Goal: Task Accomplishment & Management: Manage account settings

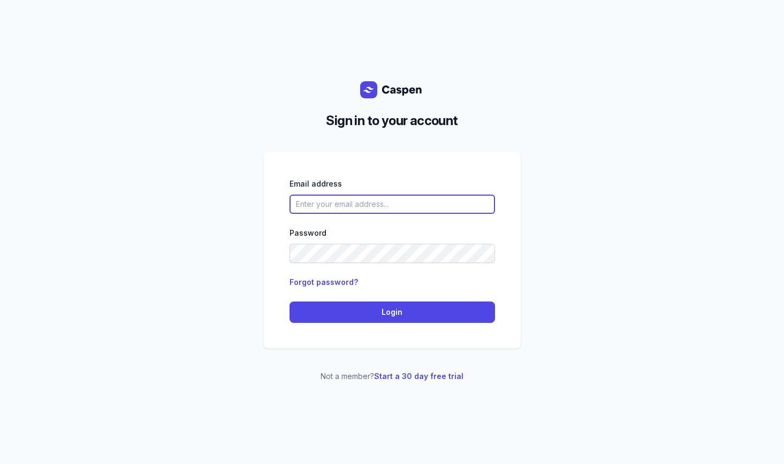
click at [340, 207] on input "email" at bounding box center [391, 204] width 205 height 19
drag, startPoint x: 343, startPoint y: 205, endPoint x: 248, endPoint y: 198, distance: 96.0
click at [248, 198] on div "Sign in to your account Email address alisonmaisel Password Forgot password? Lo…" at bounding box center [392, 232] width 784 height 464
paste input "@[DOMAIN_NAME]"
type input "[EMAIL_ADDRESS][DOMAIN_NAME]"
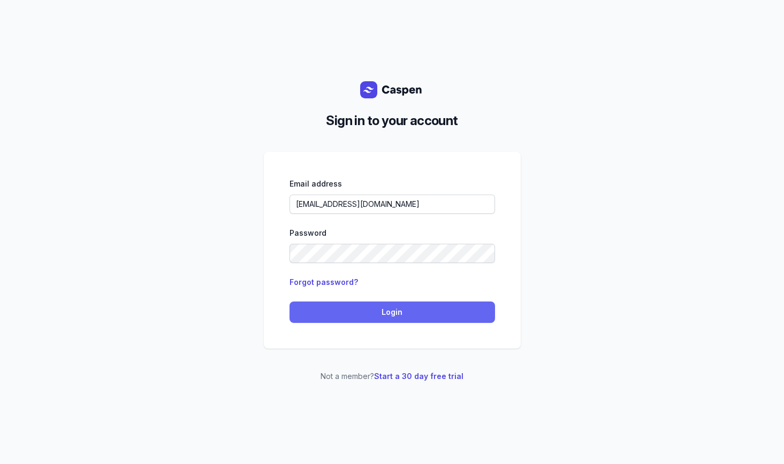
click at [346, 310] on span "Login" at bounding box center [392, 312] width 193 height 13
click at [368, 311] on span "Login" at bounding box center [392, 312] width 193 height 13
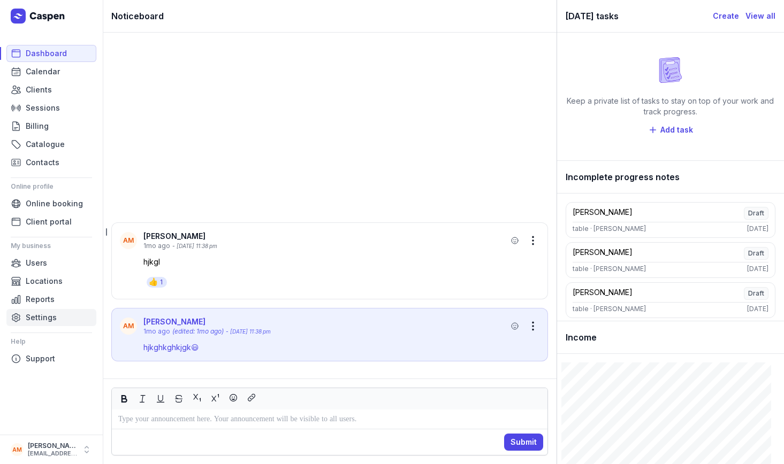
click at [47, 319] on span "Settings" at bounding box center [41, 317] width 31 height 13
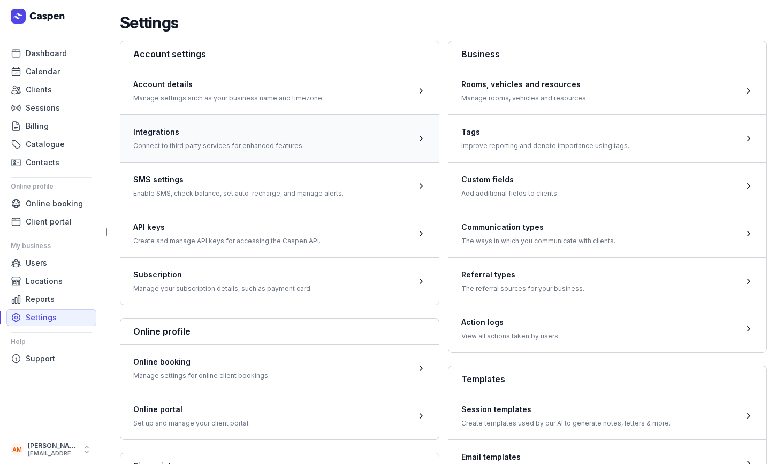
click at [254, 143] on span at bounding box center [279, 138] width 318 height 48
